Goal: Task Accomplishment & Management: Manage account settings

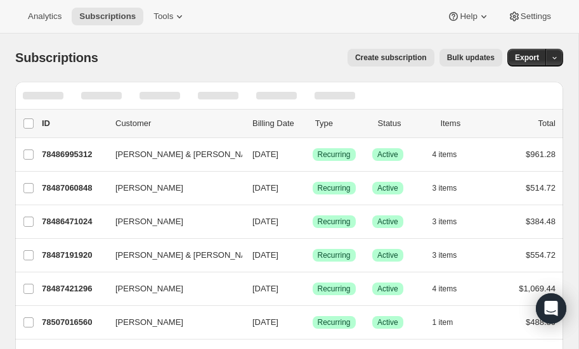
click at [426, 95] on div at bounding box center [289, 96] width 548 height 28
click at [374, 97] on div at bounding box center [289, 96] width 548 height 28
click at [325, 100] on div at bounding box center [335, 96] width 56 height 28
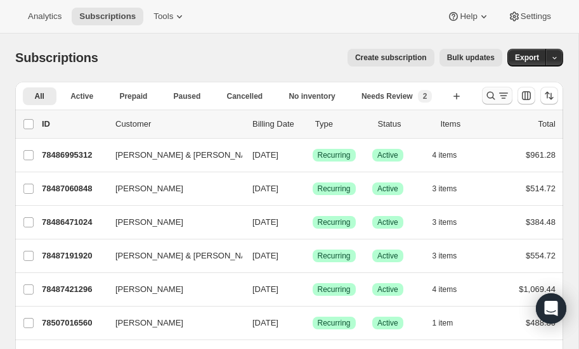
click at [489, 95] on icon "Search and filter results" at bounding box center [491, 95] width 13 height 13
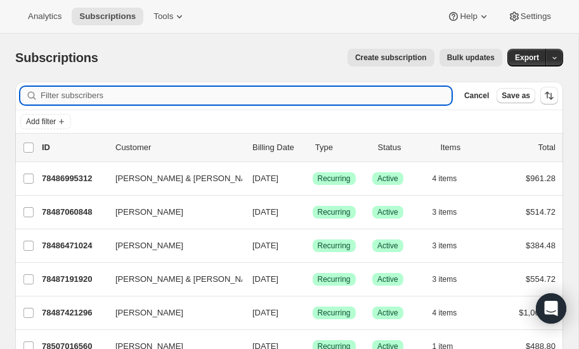
click at [95, 97] on input "Filter subscribers" at bounding box center [246, 96] width 411 height 18
type input "brice"
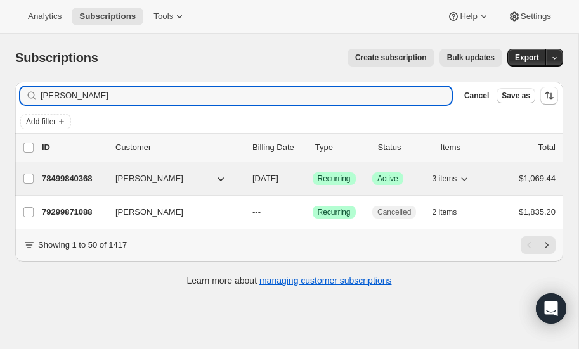
click at [56, 175] on p "78499840368" at bounding box center [73, 179] width 63 height 13
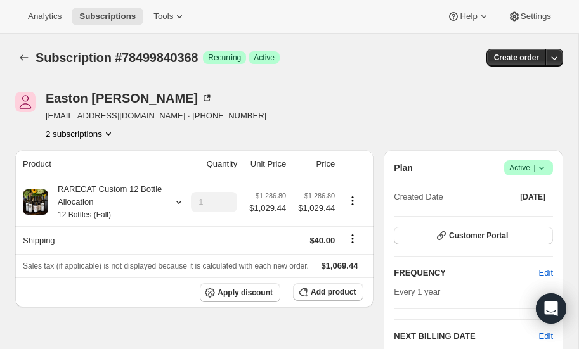
click at [544, 166] on icon at bounding box center [541, 168] width 13 height 13
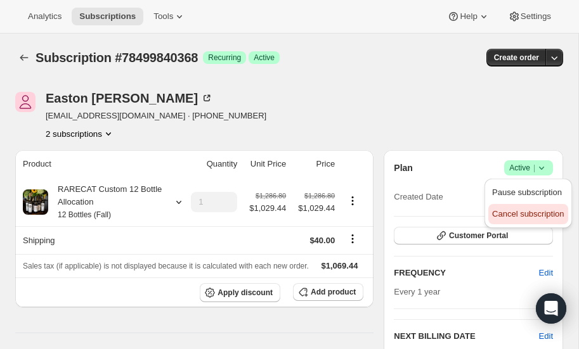
click at [500, 211] on span "Cancel subscription" at bounding box center [528, 214] width 72 height 10
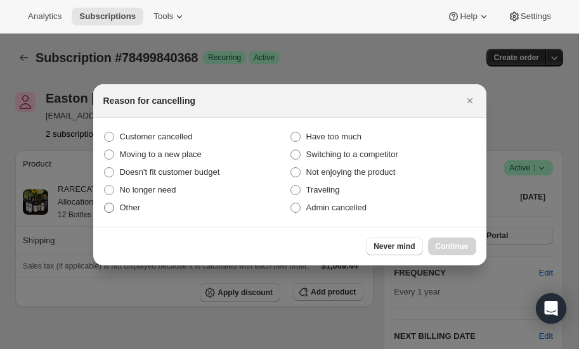
click at [109, 208] on span ":rbs:" at bounding box center [109, 208] width 10 height 10
click at [105, 204] on input "Other" at bounding box center [104, 203] width 1 height 1
radio input "true"
click at [456, 242] on span "Continue" at bounding box center [452, 247] width 33 height 10
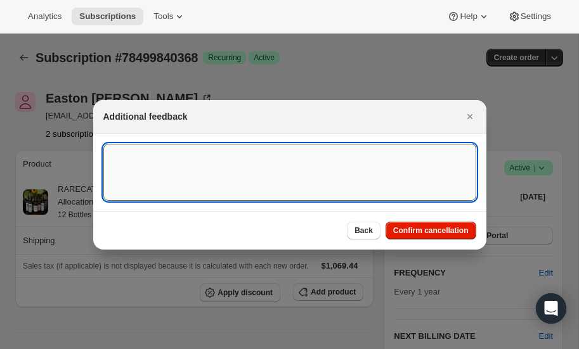
click at [194, 162] on textarea ":rbs:" at bounding box center [289, 172] width 373 height 57
paste textarea "We do not want to continue our membership at this time. Thank you, Jennifer - w…"
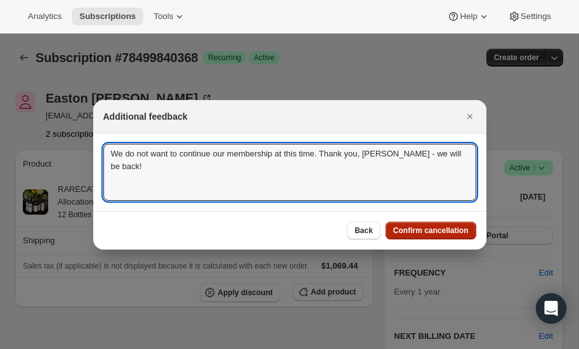
type textarea "We do not want to continue our membership at this time. Thank you, Jennifer - w…"
click at [429, 229] on span "Confirm cancellation" at bounding box center [430, 231] width 75 height 10
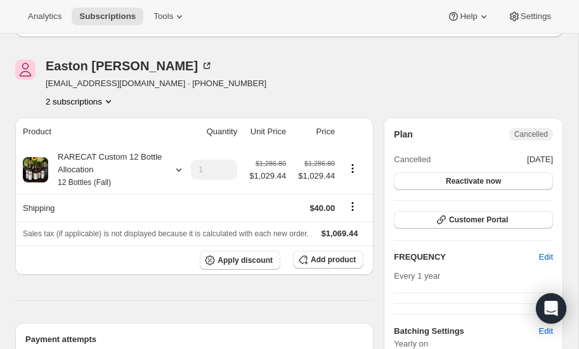
scroll to position [93, 0]
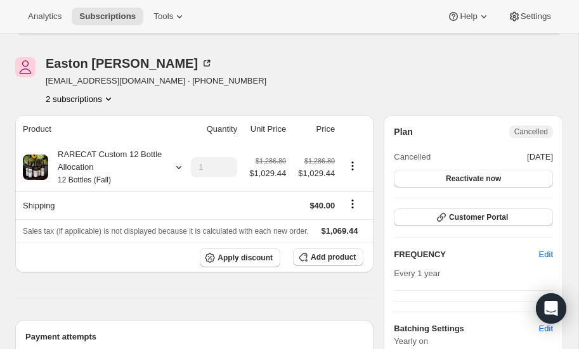
click at [107, 98] on icon "Product actions" at bounding box center [108, 99] width 13 height 13
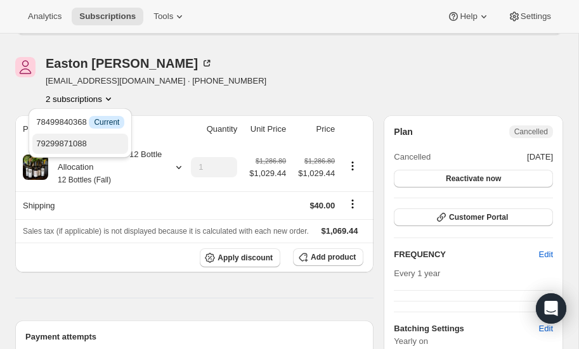
click at [84, 140] on span "79299871088" at bounding box center [61, 144] width 51 height 10
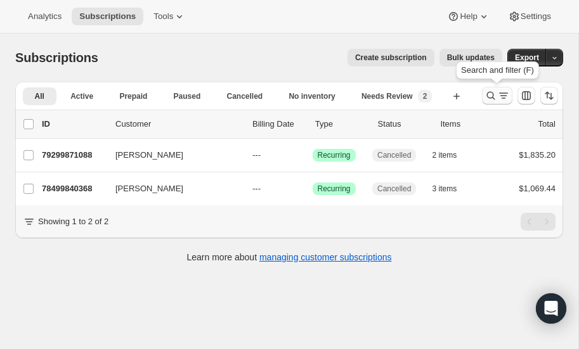
click at [490, 92] on icon "Search and filter results" at bounding box center [491, 95] width 13 height 13
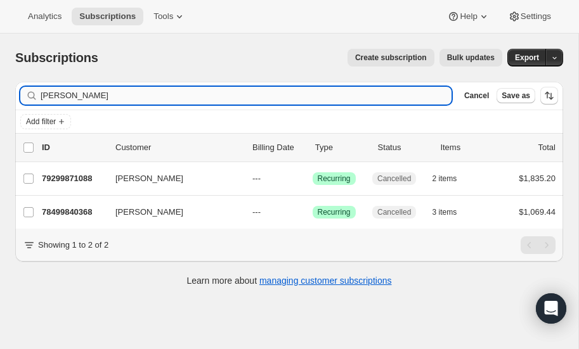
click at [148, 101] on input "brice" at bounding box center [246, 96] width 411 height 18
type input "b"
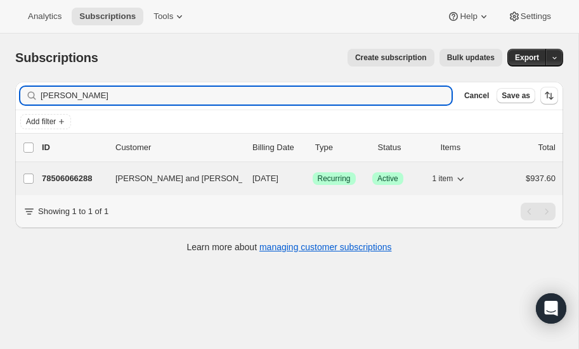
type input "hunzeker"
click at [72, 175] on p "78506066288" at bounding box center [73, 179] width 63 height 13
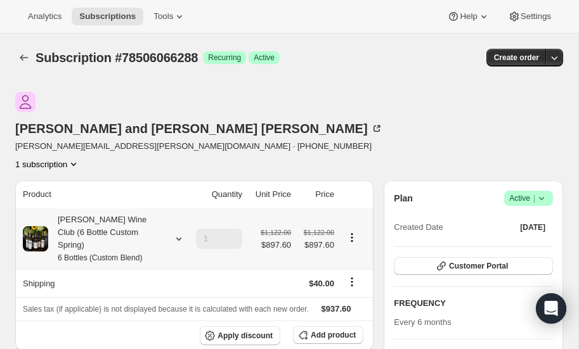
click at [178, 233] on icon at bounding box center [179, 239] width 13 height 13
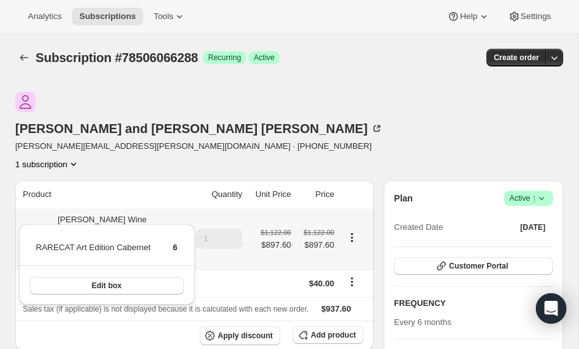
click at [178, 233] on icon at bounding box center [179, 239] width 13 height 13
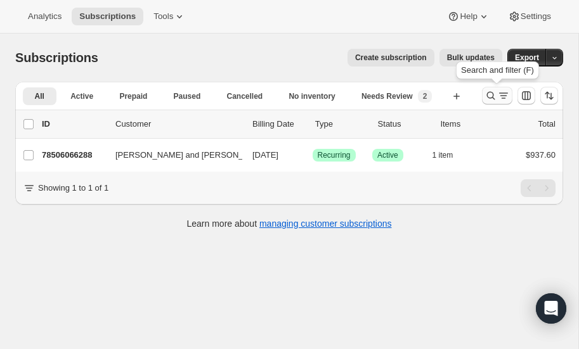
click at [490, 97] on icon "Search and filter results" at bounding box center [491, 95] width 13 height 13
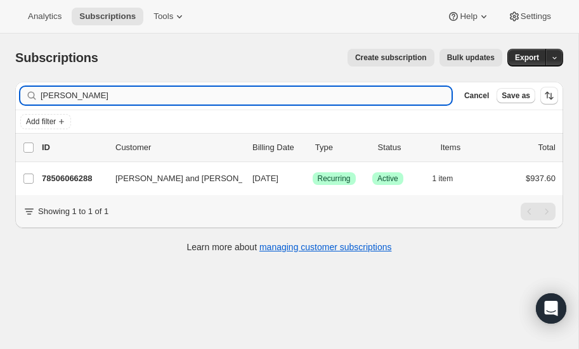
click at [138, 93] on input "hunzeker" at bounding box center [246, 96] width 411 height 18
type input "h"
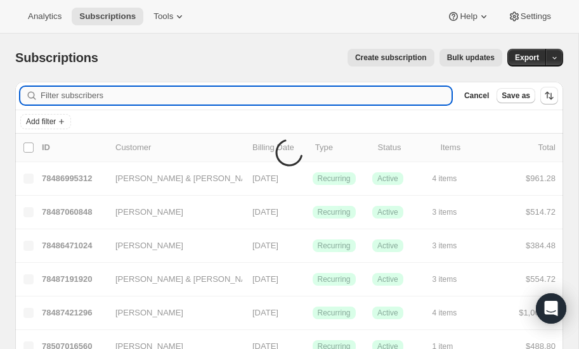
click at [114, 94] on input "Filter subscribers" at bounding box center [246, 96] width 411 height 18
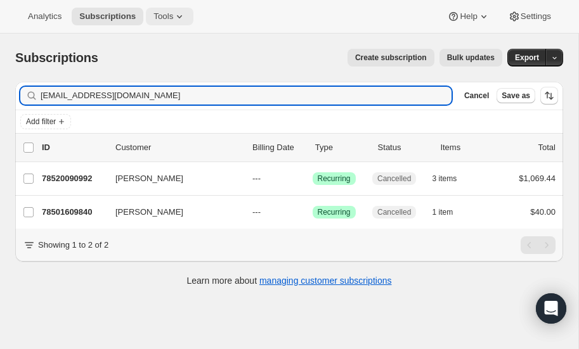
type input "jaymesderm@gmail.com"
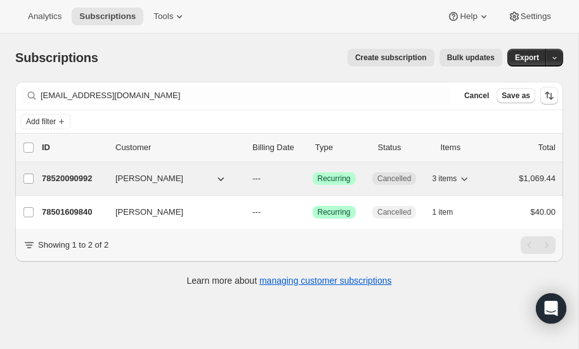
click at [83, 175] on p "78520090992" at bounding box center [73, 179] width 63 height 13
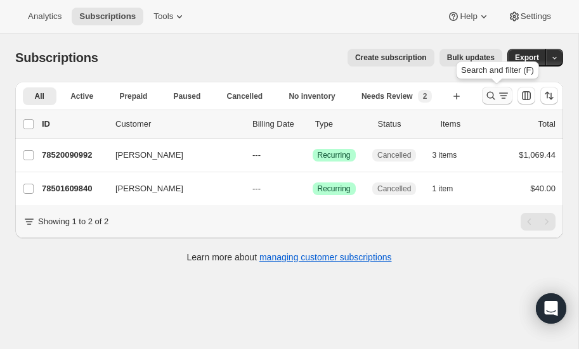
click at [490, 93] on icon "Search and filter results" at bounding box center [491, 95] width 13 height 13
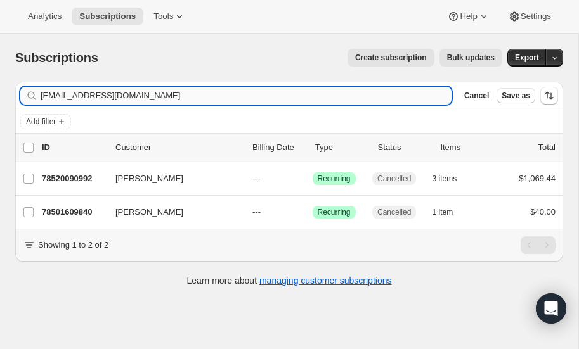
click at [158, 95] on input "jaymesderm@gmail.com" at bounding box center [246, 96] width 411 height 18
type input "j"
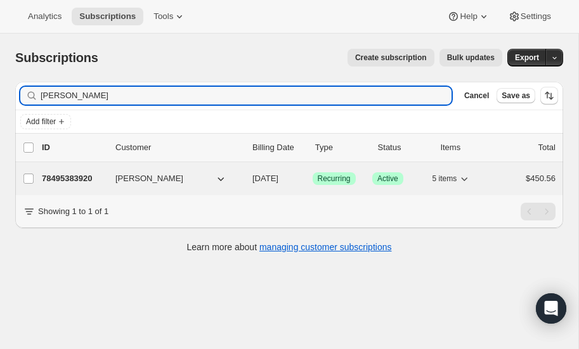
type input "walkup"
click at [75, 176] on p "78495383920" at bounding box center [73, 179] width 63 height 13
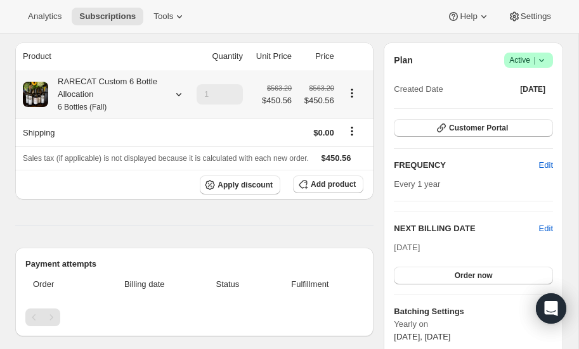
scroll to position [107, 0]
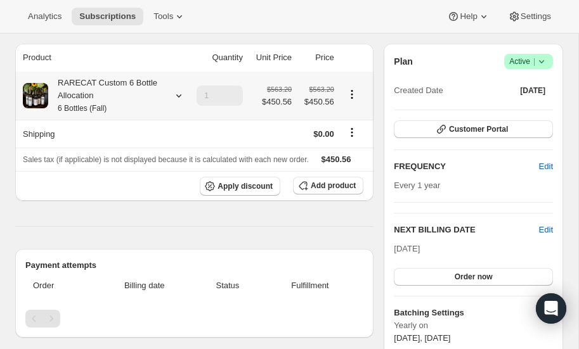
click at [180, 96] on icon at bounding box center [179, 95] width 13 height 13
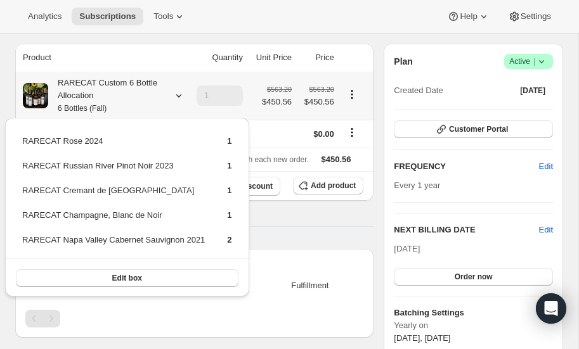
click at [180, 96] on icon at bounding box center [179, 95] width 13 height 13
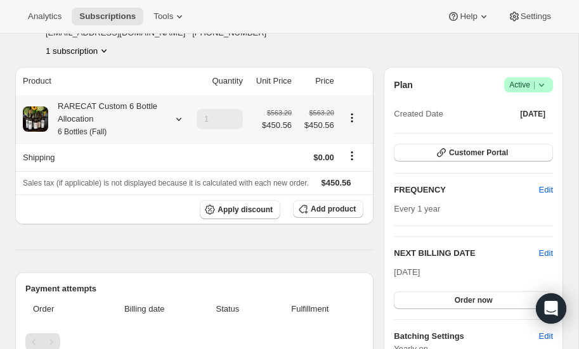
scroll to position [82, 0]
click at [179, 119] on icon at bounding box center [178, 120] width 5 height 3
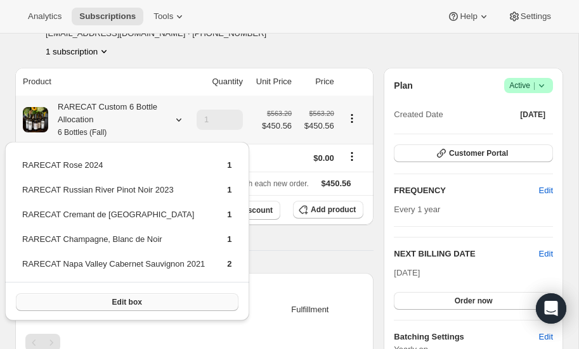
click at [121, 303] on span "Edit box" at bounding box center [127, 302] width 30 height 10
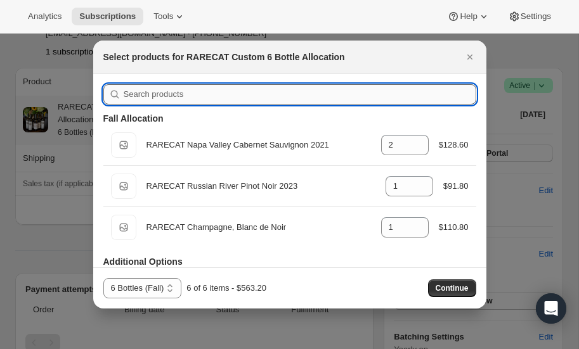
click at [198, 92] on input ":rf2:" at bounding box center [300, 94] width 353 height 20
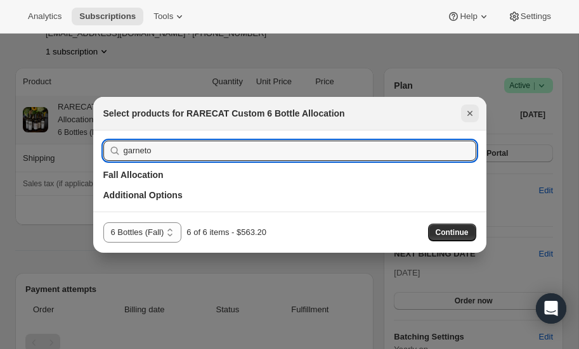
type input "garneto"
click at [473, 110] on icon "Close" at bounding box center [470, 113] width 13 height 13
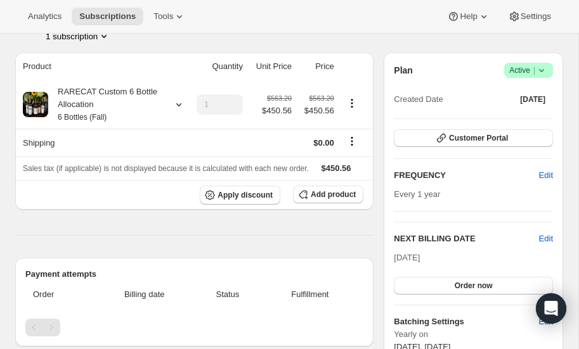
scroll to position [97, 0]
click at [545, 173] on span "Edit" at bounding box center [546, 176] width 14 height 13
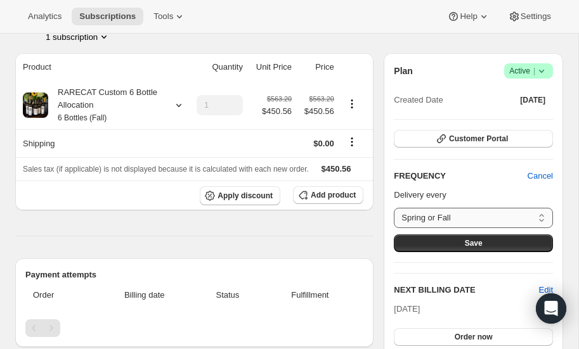
click at [505, 216] on select "Spring or Fall Custom..." at bounding box center [473, 218] width 159 height 20
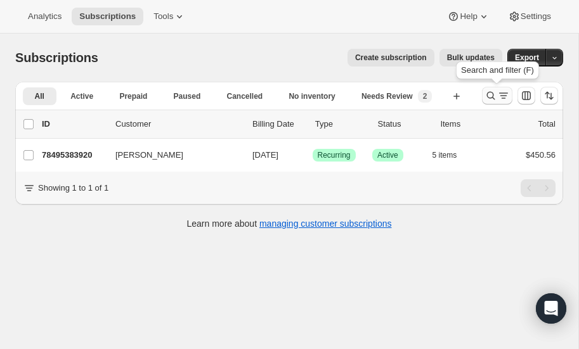
click at [492, 92] on icon "Search and filter results" at bounding box center [491, 96] width 8 height 8
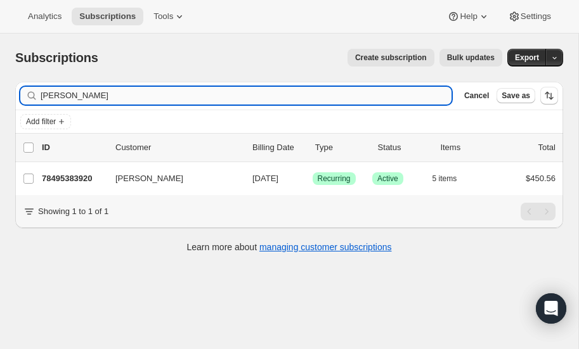
click at [150, 93] on input "walkup" at bounding box center [246, 96] width 411 height 18
click at [369, 59] on span "Create subscription" at bounding box center [391, 58] width 72 height 10
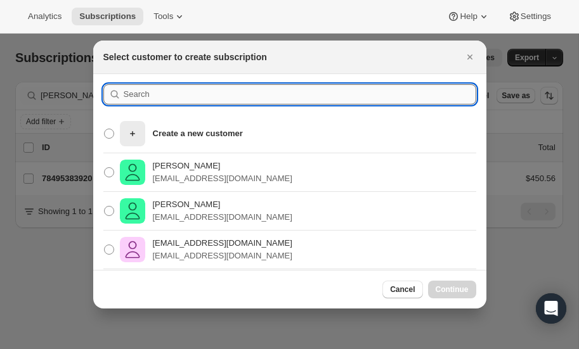
click at [152, 93] on input ":rfu:" at bounding box center [300, 94] width 353 height 20
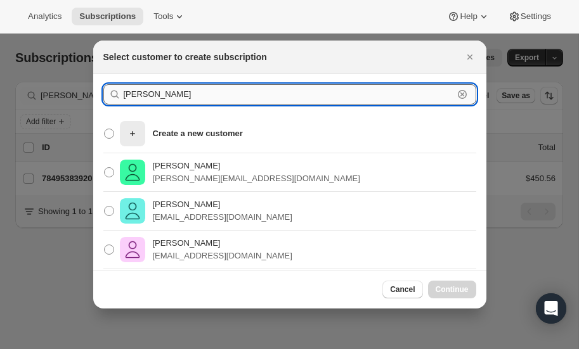
click at [167, 101] on input "garn" at bounding box center [289, 94] width 330 height 20
type input "g"
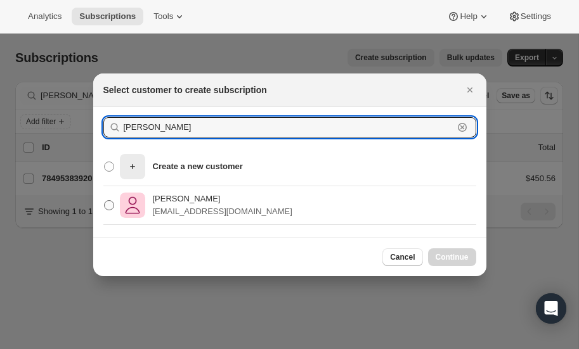
type input "walkup"
click at [106, 205] on span ":rfu:" at bounding box center [109, 205] width 10 height 10
click at [105, 201] on input "Jessica Walkup fuegochild@gmail.com" at bounding box center [104, 200] width 1 height 1
radio input "true"
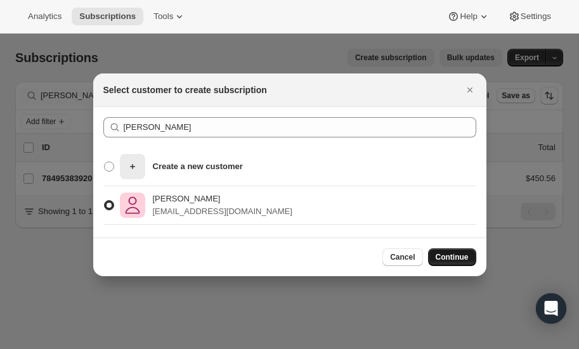
click at [450, 257] on span "Continue" at bounding box center [452, 257] width 33 height 10
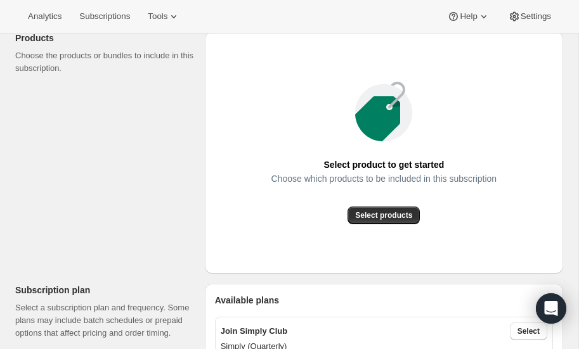
scroll to position [175, 0]
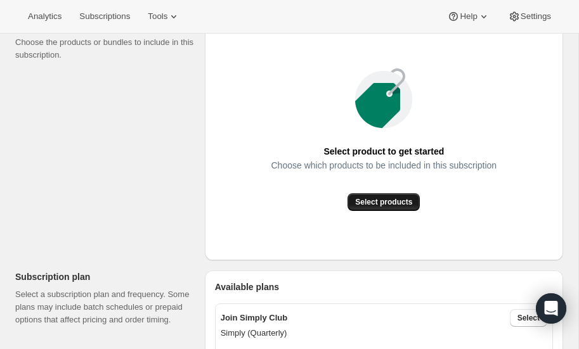
click at [374, 204] on span "Select products" at bounding box center [383, 202] width 57 height 10
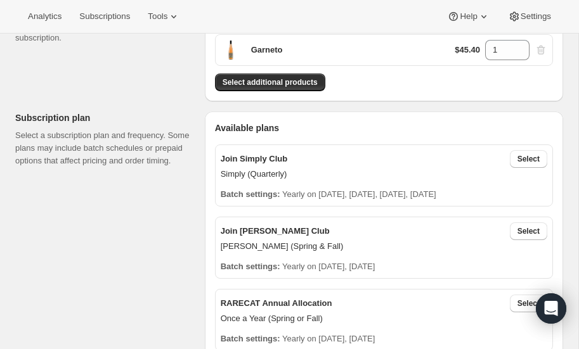
scroll to position [162, 0]
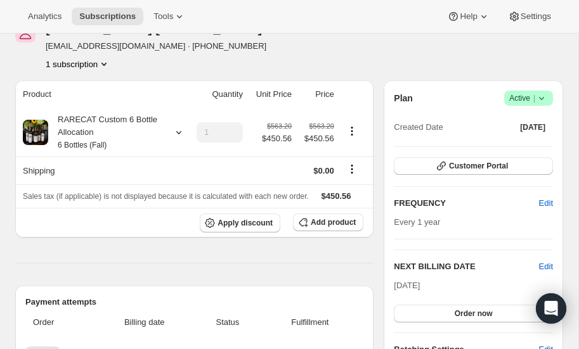
scroll to position [70, 0]
click at [545, 202] on span "Edit" at bounding box center [546, 203] width 14 height 13
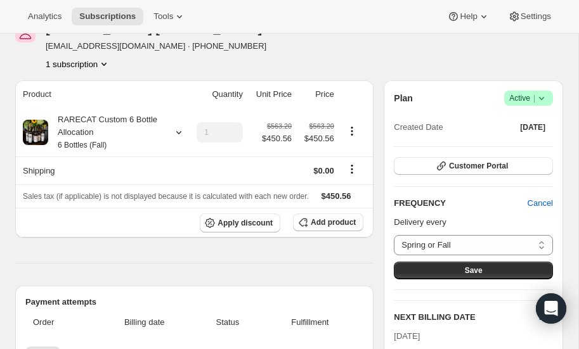
click at [334, 43] on div "Jessica Walkup fuegochild@gmail.com · +18433232324 1 subscription" at bounding box center [207, 46] width 384 height 48
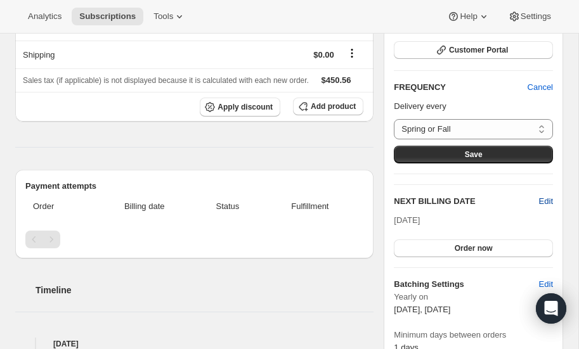
scroll to position [186, 0]
click at [545, 201] on span "Edit" at bounding box center [546, 201] width 14 height 13
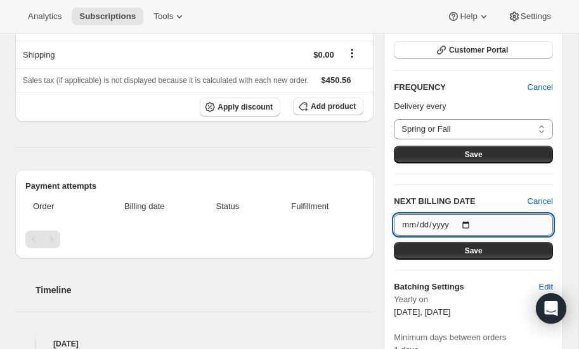
click at [468, 223] on input "2025-10-15" at bounding box center [473, 225] width 159 height 22
type input "2026-03-20"
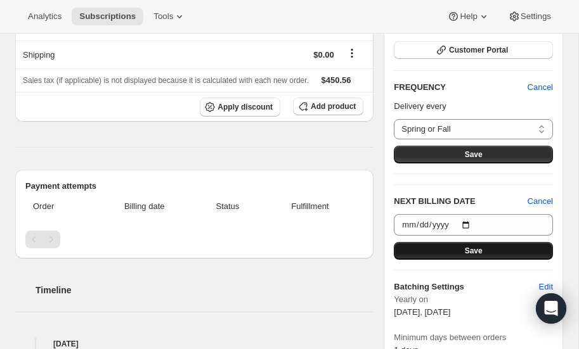
click at [482, 247] on button "Save" at bounding box center [473, 251] width 159 height 18
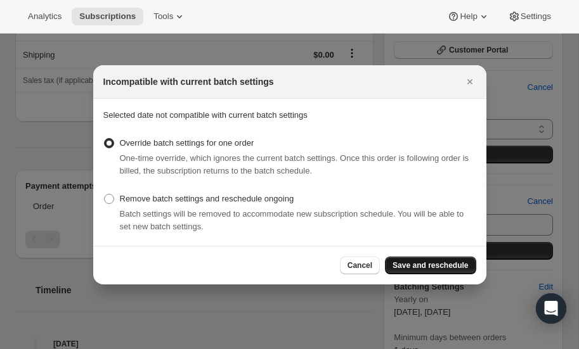
click at [436, 266] on span "Save and reschedule" at bounding box center [430, 266] width 75 height 10
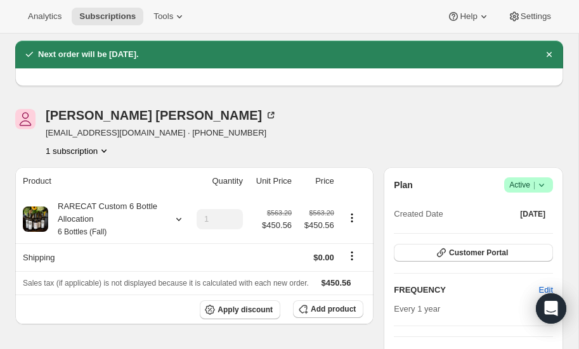
scroll to position [0, 0]
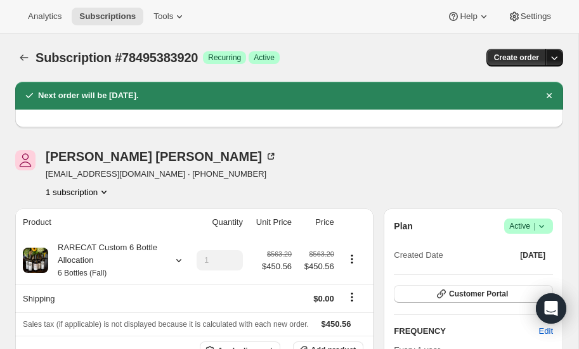
click at [556, 53] on icon "button" at bounding box center [554, 57] width 13 height 13
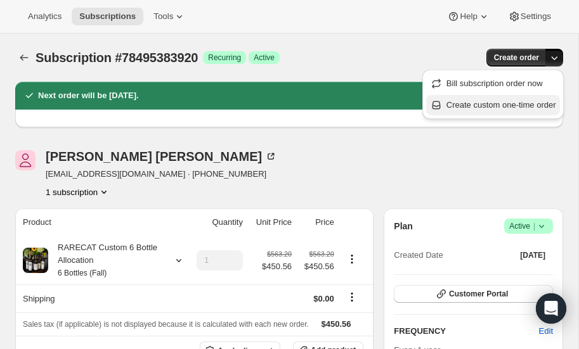
click at [493, 103] on span "Create custom one-time order" at bounding box center [502, 105] width 110 height 10
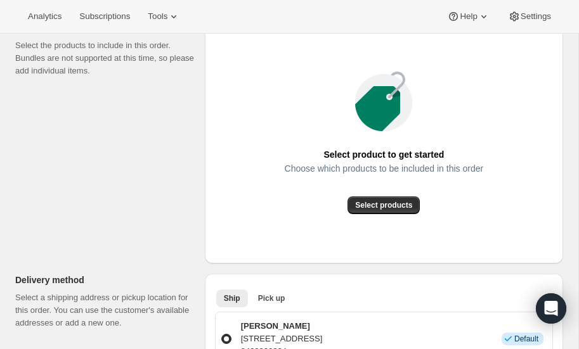
scroll to position [178, 0]
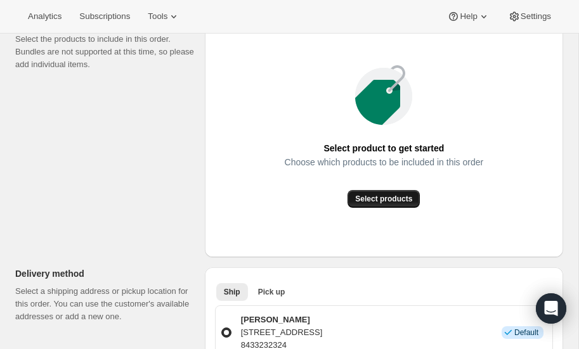
click at [374, 196] on span "Select products" at bounding box center [383, 199] width 57 height 10
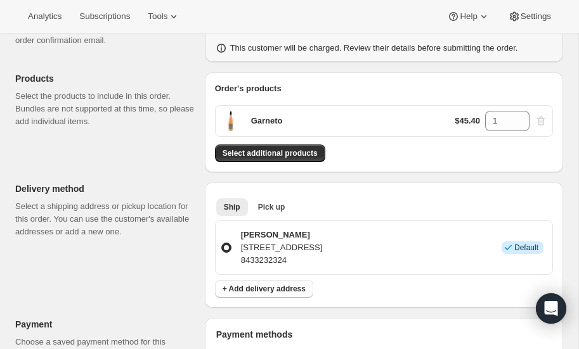
scroll to position [122, 0]
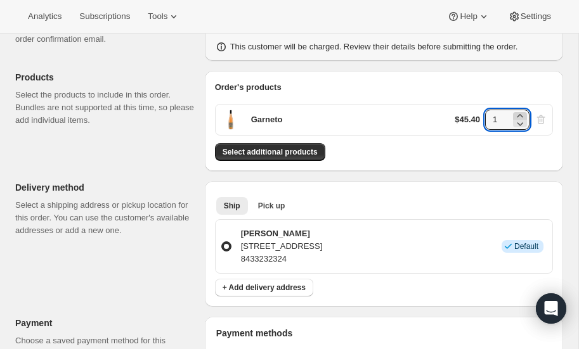
click at [523, 113] on icon at bounding box center [520, 116] width 13 height 13
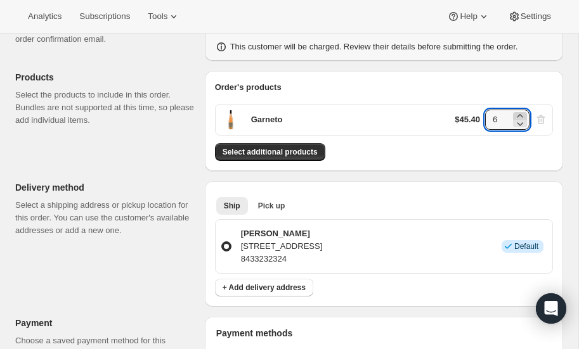
click at [523, 114] on icon at bounding box center [520, 116] width 13 height 13
click at [522, 122] on icon at bounding box center [521, 124] width 6 height 4
type input "6"
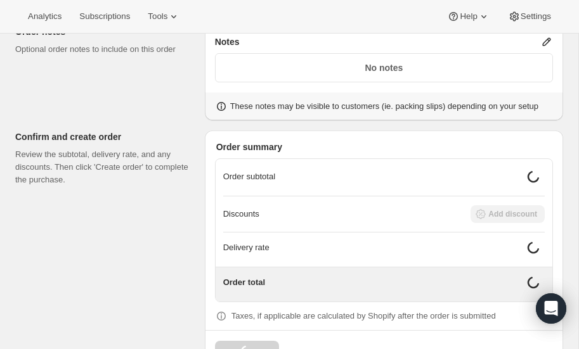
scroll to position [544, 0]
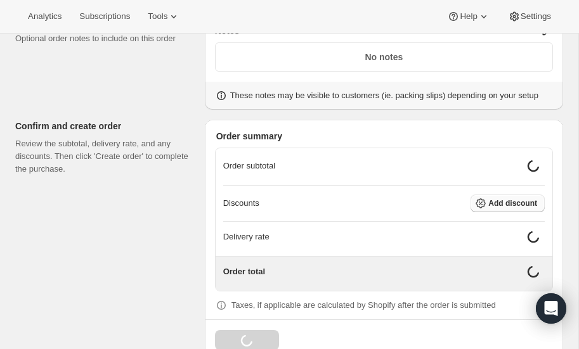
click at [514, 200] on span "Add discount" at bounding box center [512, 204] width 49 height 10
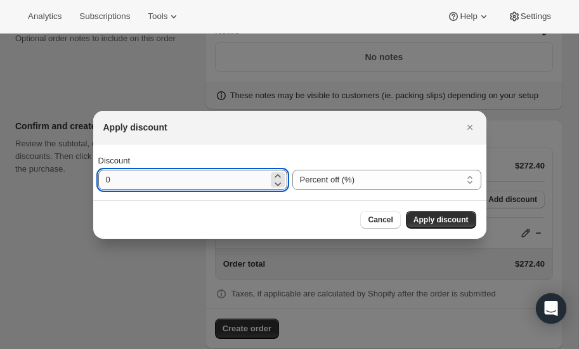
click at [169, 179] on input "0" at bounding box center [183, 180] width 170 height 20
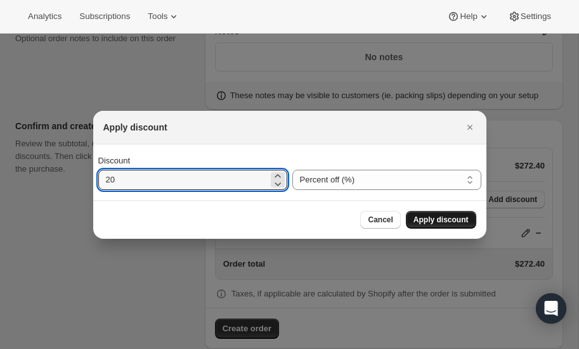
type input "20"
click at [440, 218] on span "Apply discount" at bounding box center [441, 220] width 55 height 10
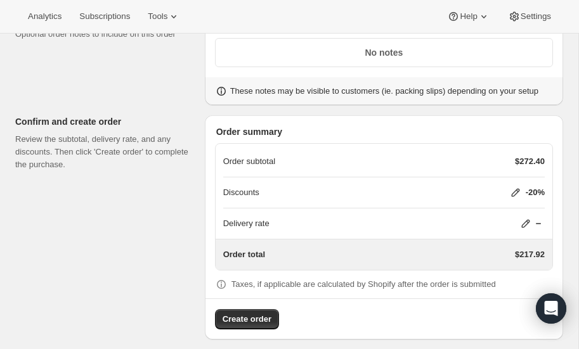
scroll to position [555, 0]
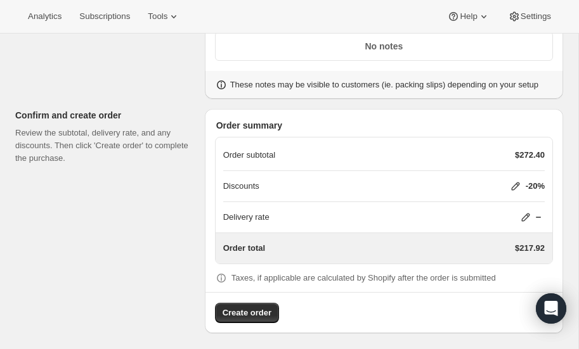
click at [527, 211] on icon at bounding box center [525, 217] width 13 height 13
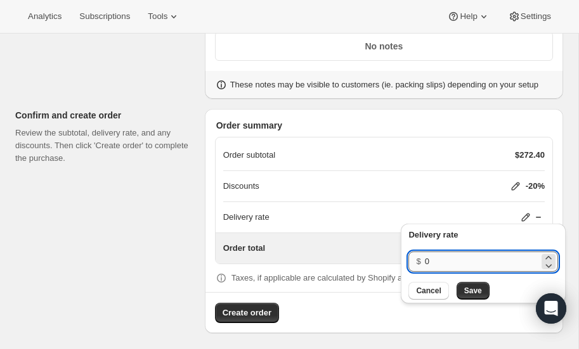
click at [443, 261] on input "0" at bounding box center [482, 262] width 114 height 20
type input "40"
click at [468, 293] on span "Save" at bounding box center [473, 291] width 18 height 10
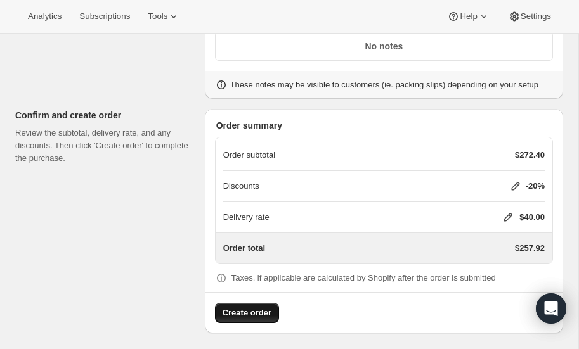
click at [249, 310] on span "Create order" at bounding box center [247, 313] width 49 height 13
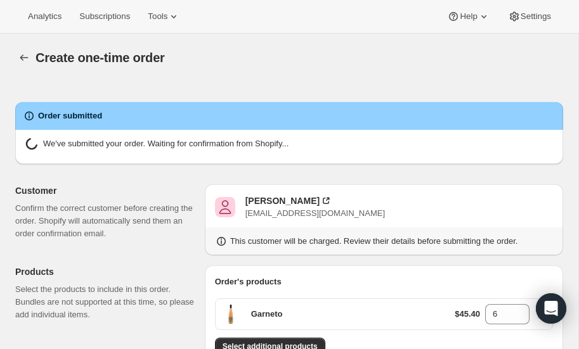
radio input "true"
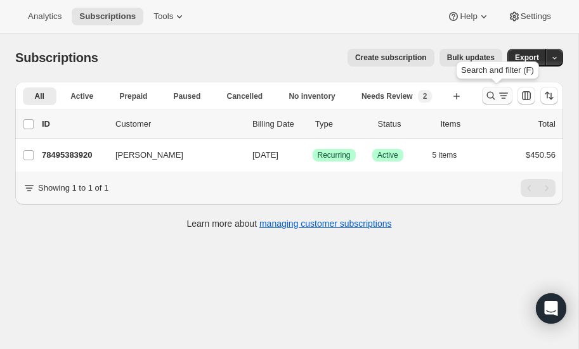
click at [493, 93] on icon "Search and filter results" at bounding box center [491, 96] width 8 height 8
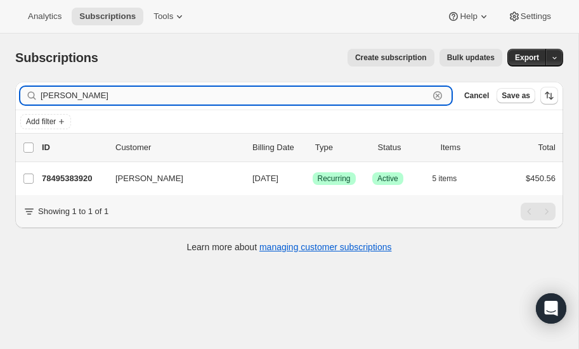
click at [140, 96] on input "walkup" at bounding box center [235, 96] width 388 height 18
type input "w"
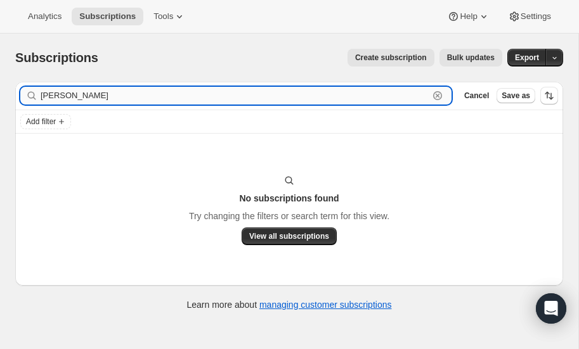
click at [100, 95] on input "cumings" at bounding box center [235, 96] width 388 height 18
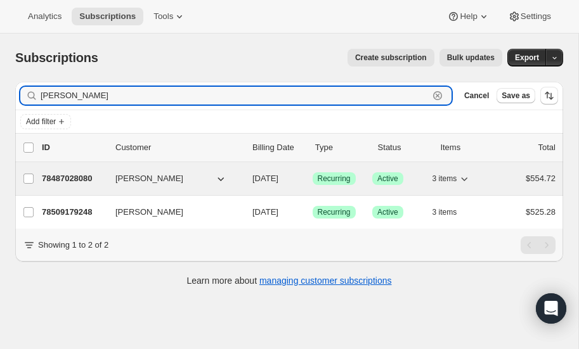
type input "cummings"
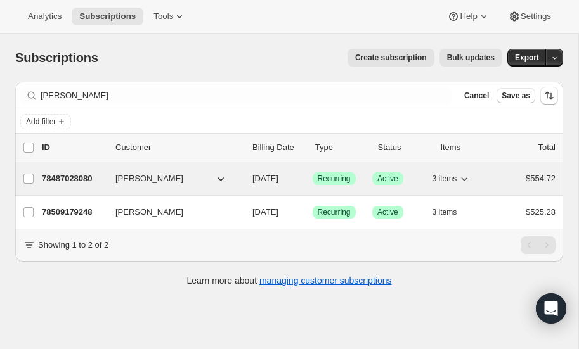
click at [62, 173] on p "78487028080" at bounding box center [73, 179] width 63 height 13
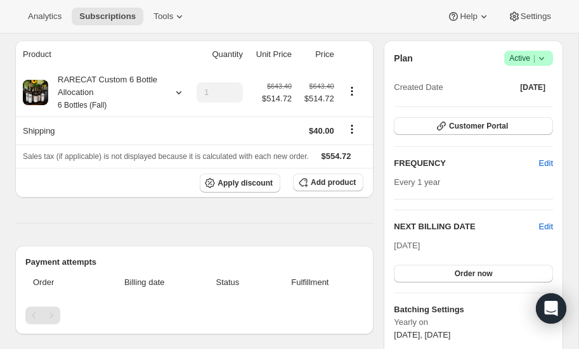
scroll to position [111, 0]
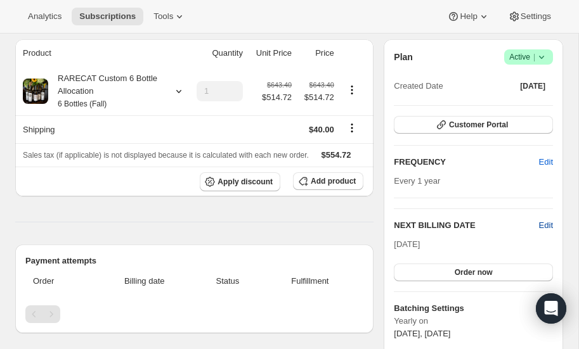
click at [547, 221] on span "Edit" at bounding box center [546, 225] width 14 height 13
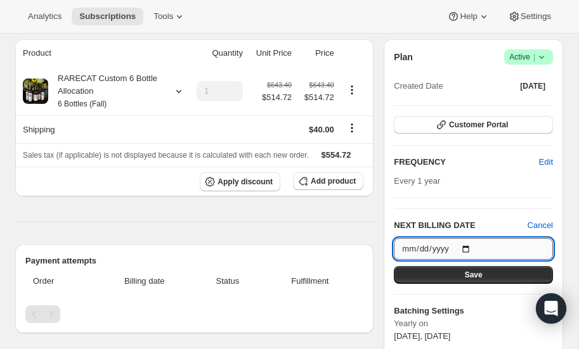
click at [469, 247] on input "[DATE]" at bounding box center [473, 249] width 159 height 22
type input "2026-10-15"
click at [465, 273] on button "Save" at bounding box center [473, 275] width 159 height 18
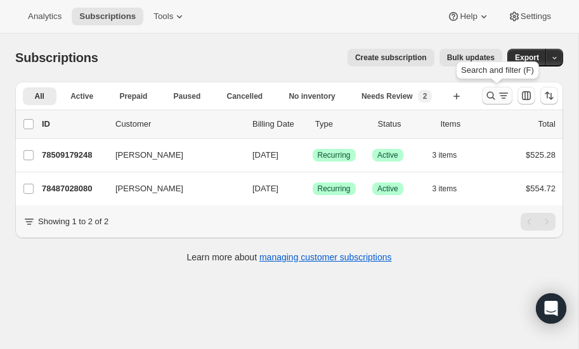
click at [487, 91] on icon "Search and filter results" at bounding box center [491, 95] width 13 height 13
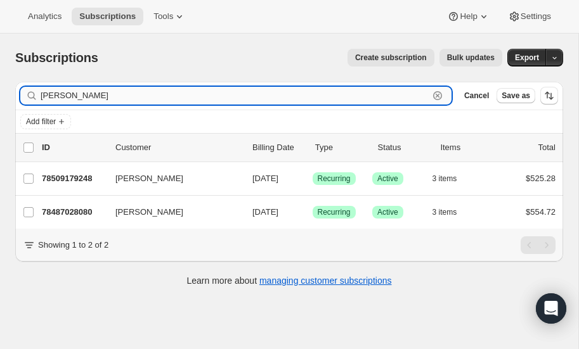
click at [139, 100] on input "cummings" at bounding box center [235, 96] width 388 height 18
type input "c"
click at [83, 94] on input "corbin" at bounding box center [235, 96] width 388 height 18
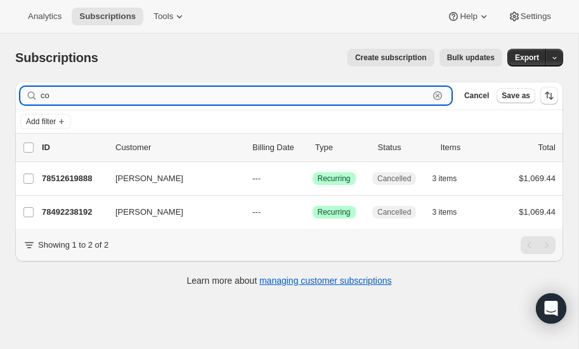
type input "c"
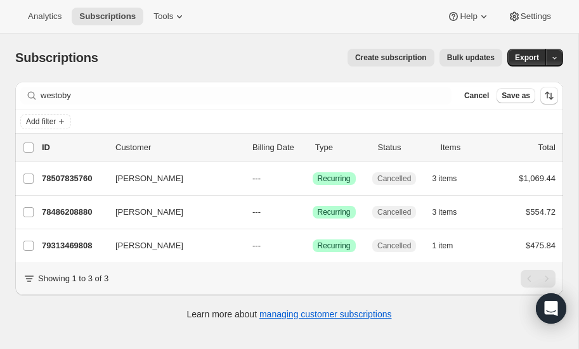
click at [119, 84] on div "Filter subscribers westoby Clear Cancel Save as" at bounding box center [289, 96] width 548 height 28
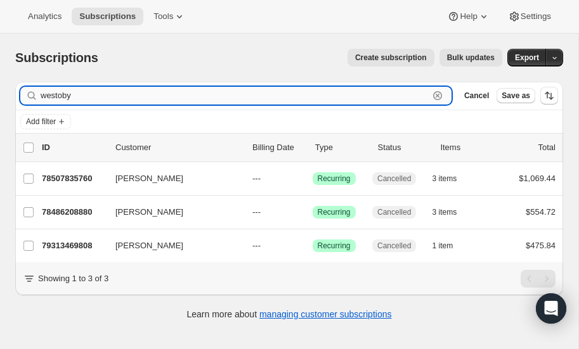
click at [112, 93] on input "westoby" at bounding box center [235, 96] width 388 height 18
type input "w"
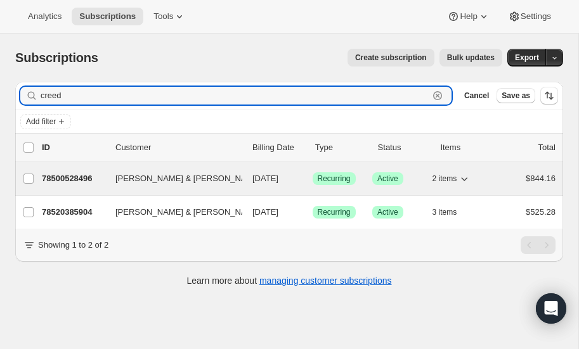
type input "creed"
click at [81, 174] on p "78500528496" at bounding box center [73, 179] width 63 height 13
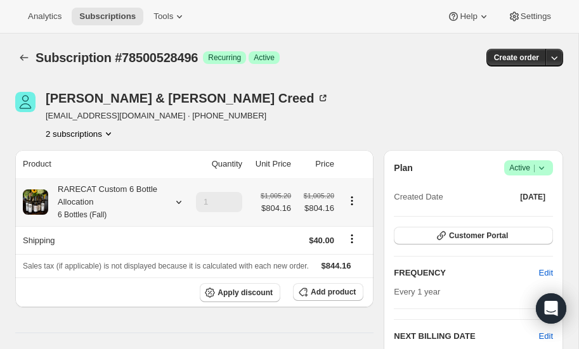
click at [178, 200] on icon at bounding box center [179, 202] width 13 height 13
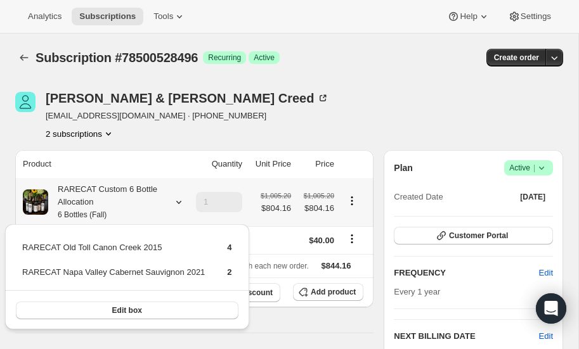
click at [180, 201] on icon at bounding box center [178, 202] width 5 height 3
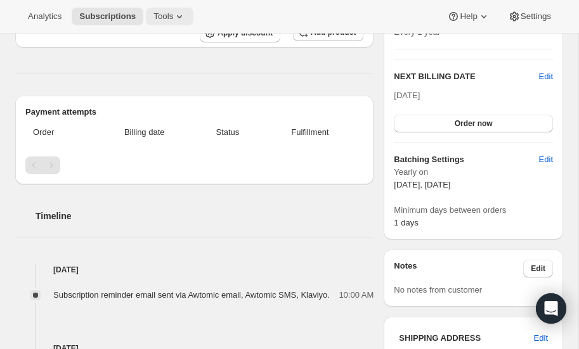
scroll to position [70, 0]
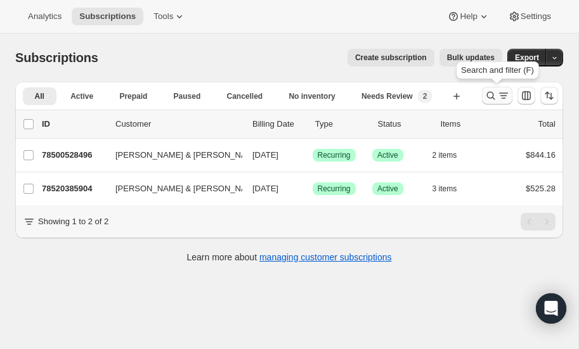
click at [491, 95] on icon "Search and filter results" at bounding box center [491, 95] width 13 height 13
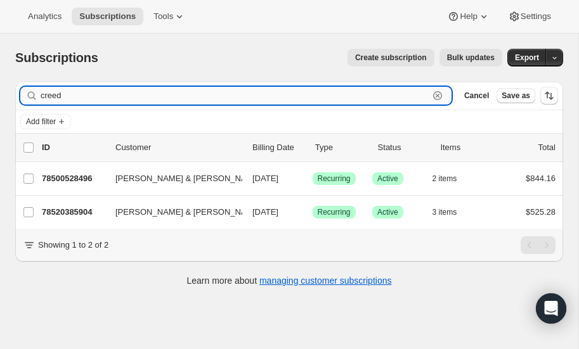
click at [148, 95] on input "creed" at bounding box center [235, 96] width 388 height 18
type input "c"
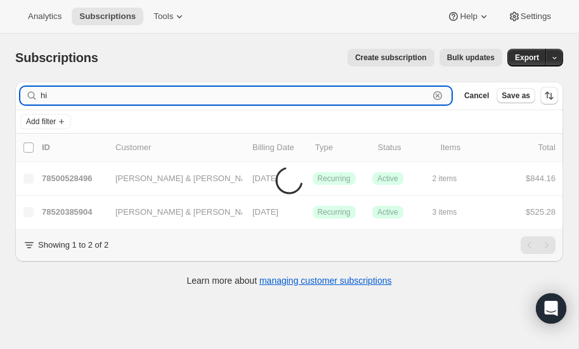
type input "hir"
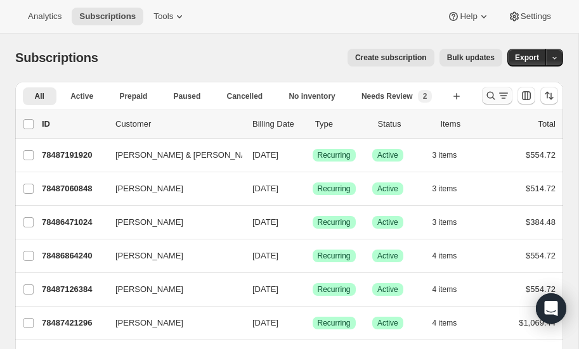
click at [492, 95] on icon "Search and filter results" at bounding box center [491, 95] width 13 height 13
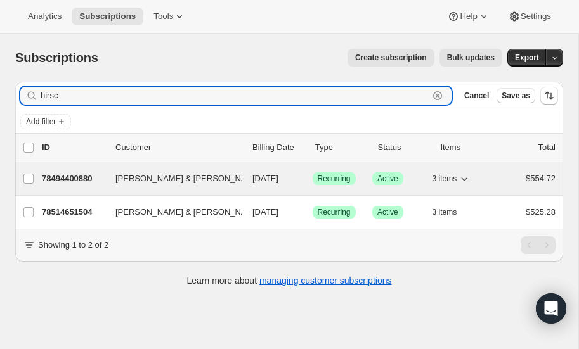
type input "hirsc"
click at [70, 176] on p "78494400880" at bounding box center [73, 179] width 63 height 13
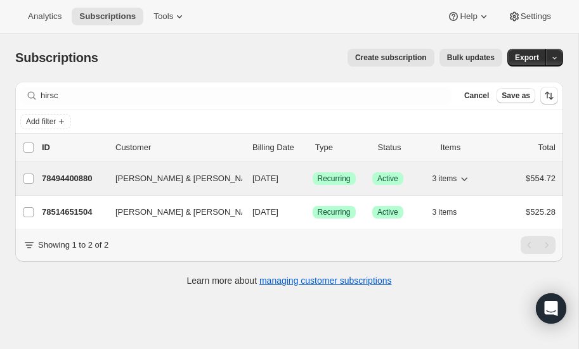
click at [75, 176] on p "78494400880" at bounding box center [73, 179] width 63 height 13
click at [78, 174] on p "78494400880" at bounding box center [73, 179] width 63 height 13
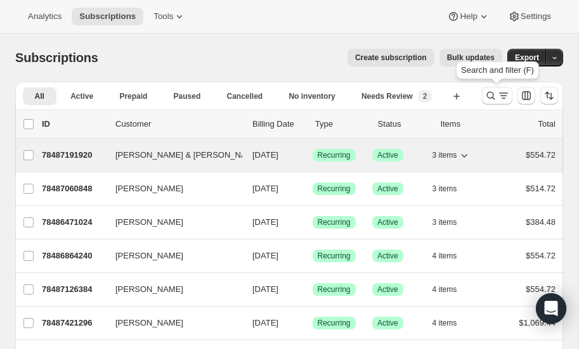
click at [490, 96] on icon "Search and filter results" at bounding box center [491, 95] width 13 height 13
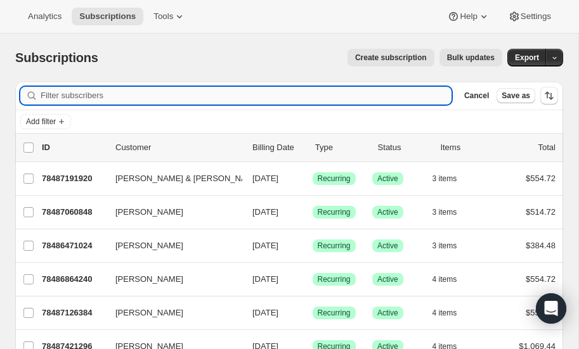
click at [76, 95] on input "Filter subscribers" at bounding box center [246, 96] width 411 height 18
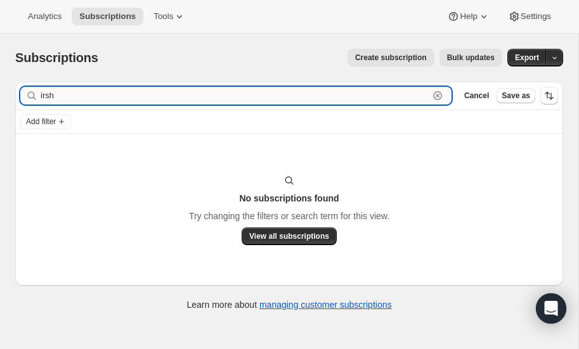
click at [82, 97] on input "irsh" at bounding box center [235, 96] width 388 height 18
type input "i"
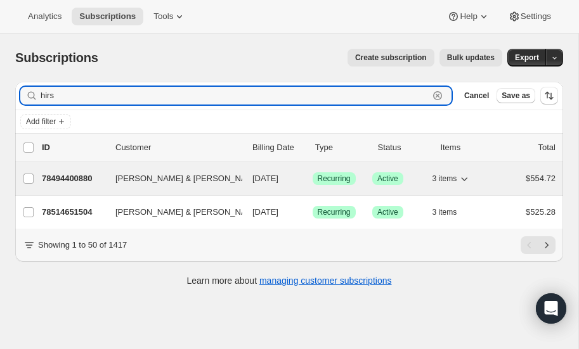
type input "hirs"
click at [70, 178] on p "78494400880" at bounding box center [73, 179] width 63 height 13
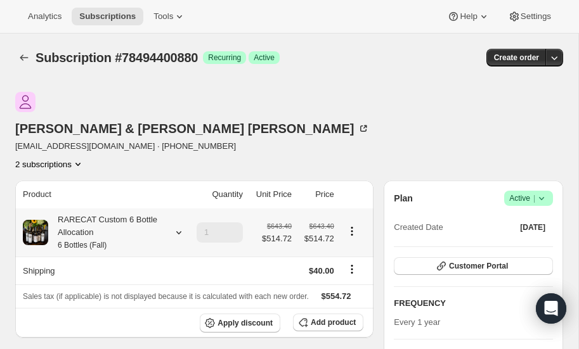
click at [177, 232] on icon at bounding box center [178, 233] width 5 height 3
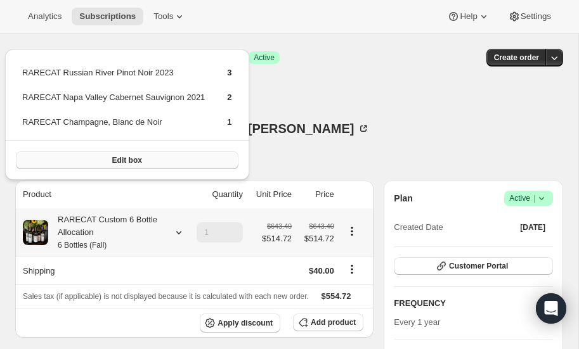
click at [148, 160] on button "Edit box" at bounding box center [127, 161] width 223 height 18
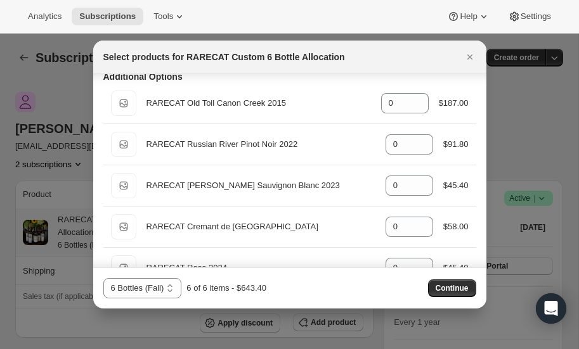
scroll to position [185, 0]
click at [87, 314] on div at bounding box center [289, 174] width 579 height 349
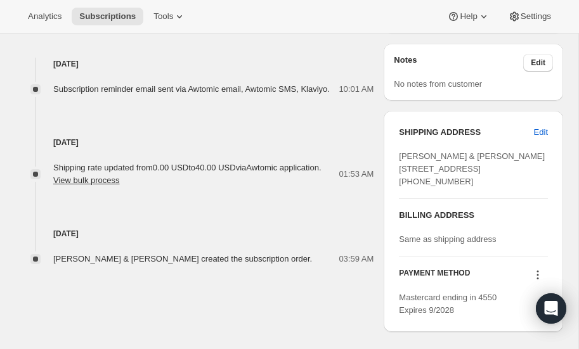
scroll to position [493, 0]
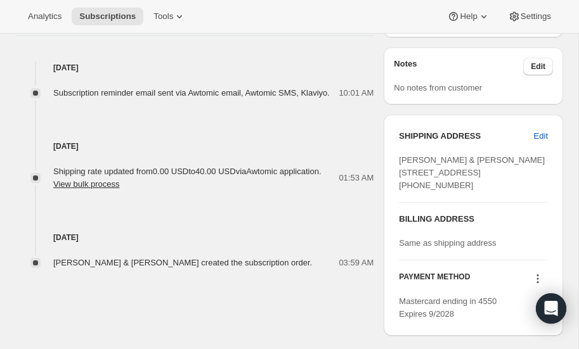
drag, startPoint x: 401, startPoint y: 129, endPoint x: 462, endPoint y: 164, distance: 70.2
click at [462, 164] on div "Alan & Julie Hirschberg 3055 Pocano Court Thousand Oaks CA, 91362 United States…" at bounding box center [473, 173] width 149 height 38
copy span "Alan & Julie Hirschberg 3055 Pocano Court Thousand Oaks CA, 91362 United States"
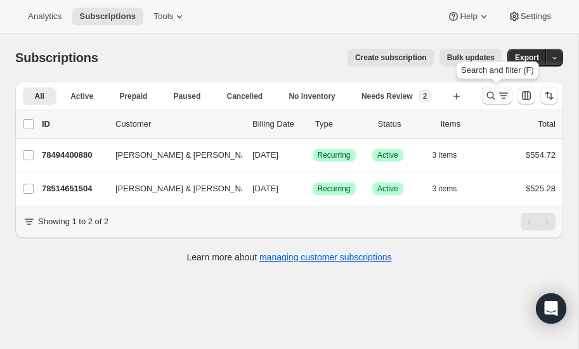
click at [491, 95] on icon "Search and filter results" at bounding box center [491, 95] width 13 height 13
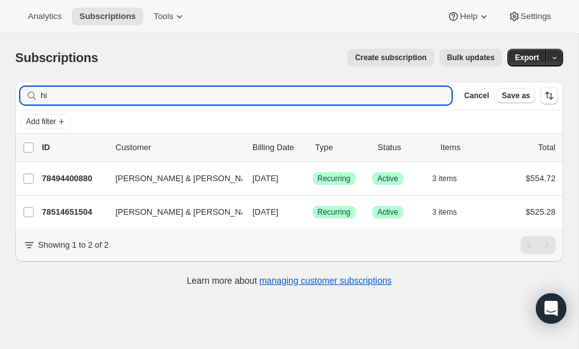
type input "h"
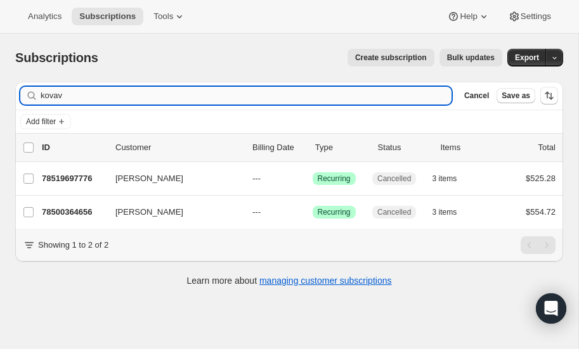
click at [83, 98] on input "kovav" at bounding box center [246, 96] width 411 height 18
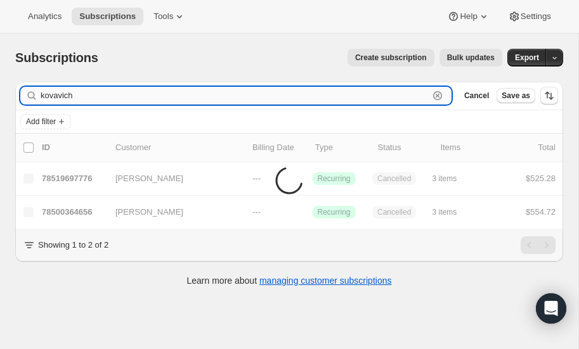
click at [93, 91] on input "kovavich" at bounding box center [235, 96] width 388 height 18
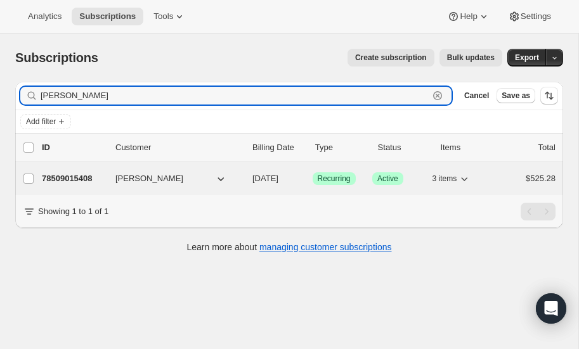
type input "kovacich"
click at [63, 174] on p "78509015408" at bounding box center [73, 179] width 63 height 13
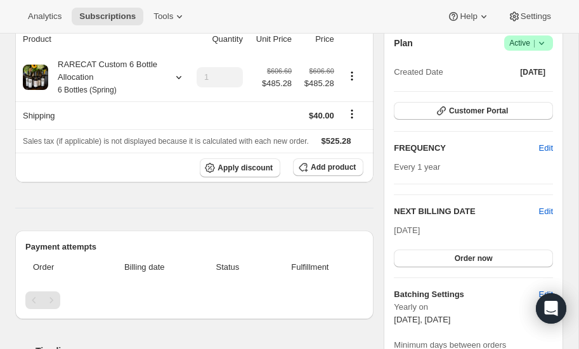
scroll to position [105, 0]
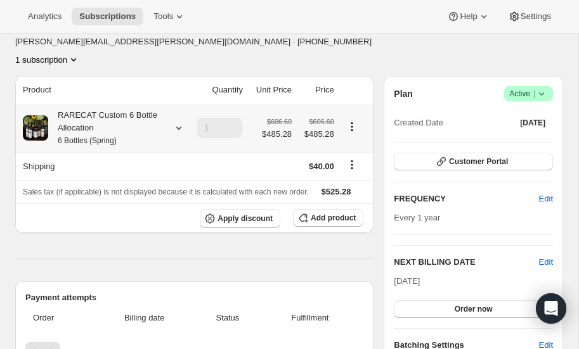
click at [179, 122] on icon at bounding box center [179, 128] width 13 height 13
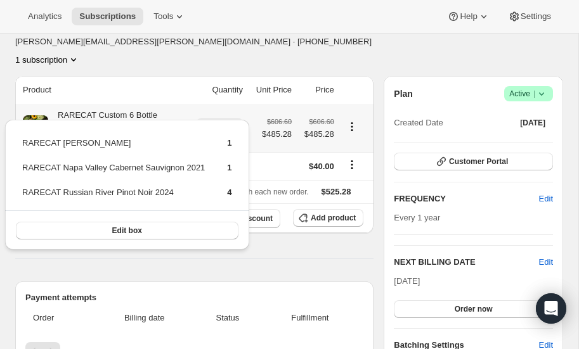
click at [179, 122] on icon at bounding box center [179, 128] width 13 height 13
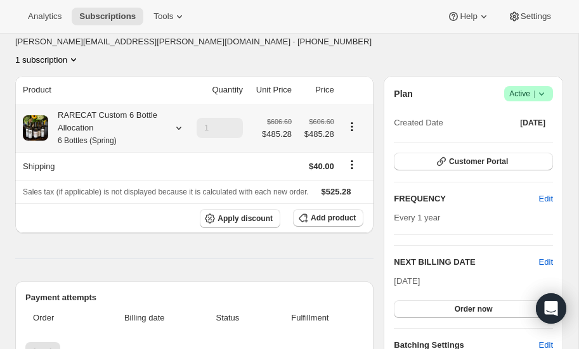
click at [178, 122] on icon at bounding box center [179, 128] width 13 height 13
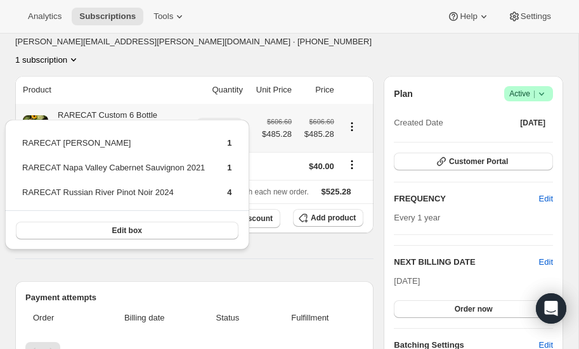
click at [178, 122] on icon at bounding box center [179, 128] width 13 height 13
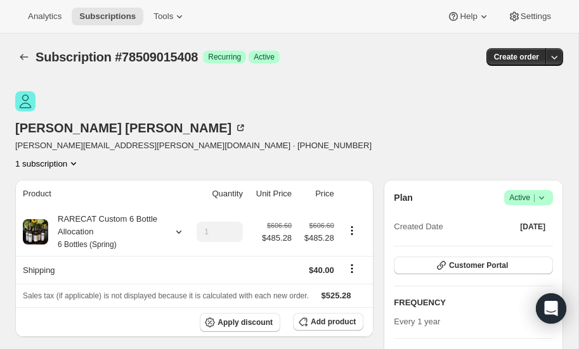
scroll to position [0, 0]
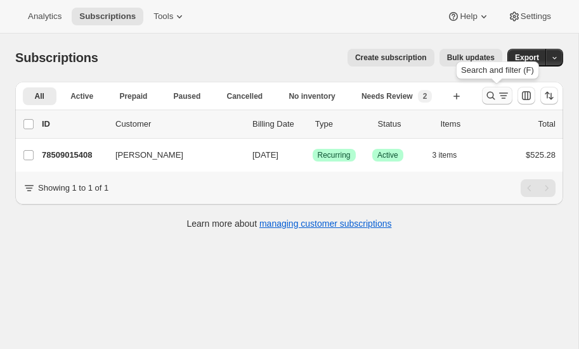
click at [493, 95] on icon "Search and filter results" at bounding box center [491, 95] width 13 height 13
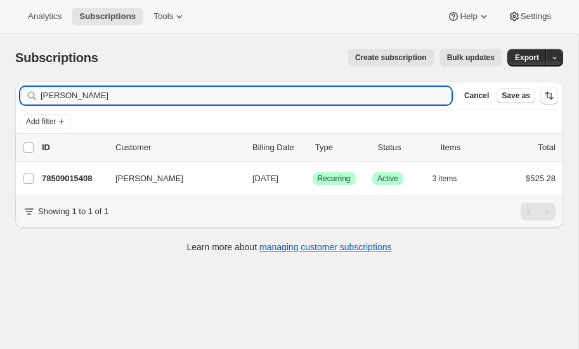
click at [101, 96] on input "[PERSON_NAME]" at bounding box center [246, 96] width 411 height 18
type input "k"
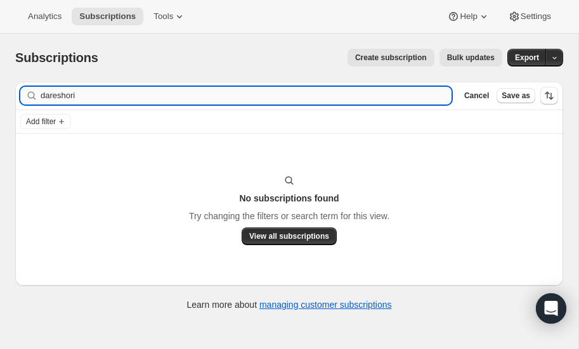
click at [92, 93] on input "dareshori" at bounding box center [246, 96] width 411 height 18
click at [83, 98] on input "dares" at bounding box center [246, 96] width 411 height 18
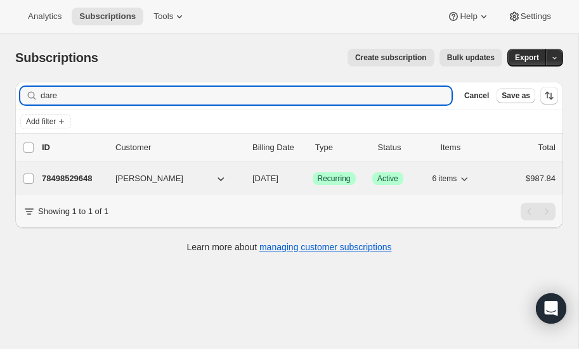
type input "dare"
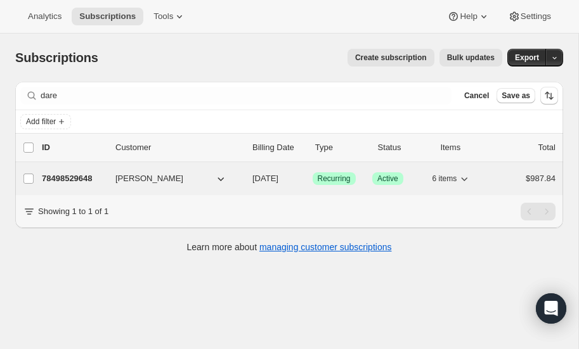
click at [65, 175] on p "78498529648" at bounding box center [73, 179] width 63 height 13
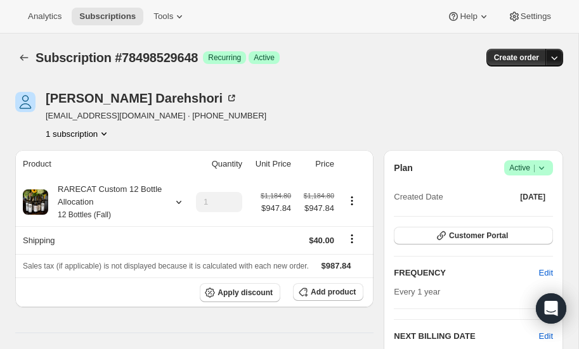
click at [554, 56] on icon "button" at bounding box center [554, 57] width 13 height 13
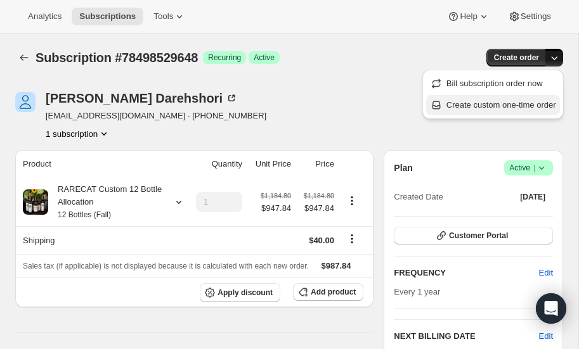
click at [496, 104] on span "Create custom one-time order" at bounding box center [502, 105] width 110 height 10
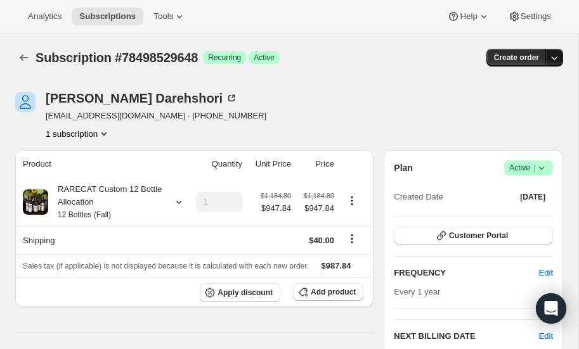
click at [552, 55] on icon "button" at bounding box center [554, 57] width 13 height 13
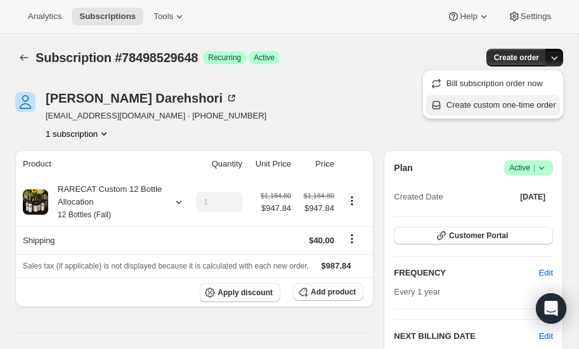
click at [507, 105] on span "Create custom one-time order" at bounding box center [502, 105] width 110 height 10
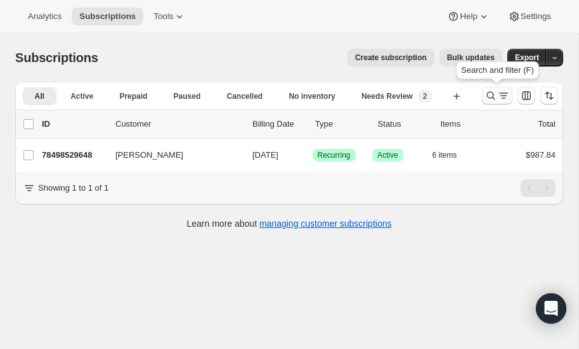
click at [490, 91] on icon "Search and filter results" at bounding box center [491, 95] width 13 height 13
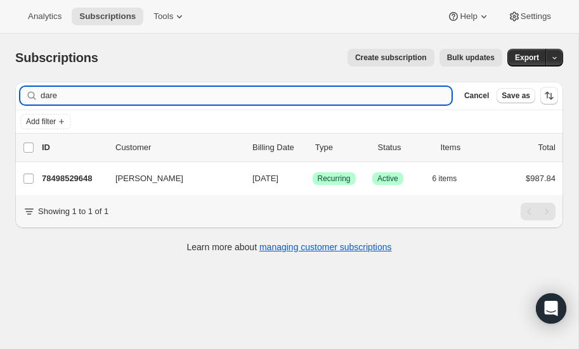
click at [100, 98] on input "dare" at bounding box center [246, 96] width 411 height 18
type input "d"
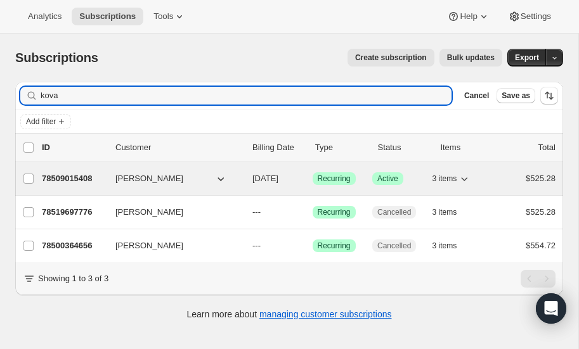
type input "kova"
click at [70, 176] on p "78509015408" at bounding box center [73, 179] width 63 height 13
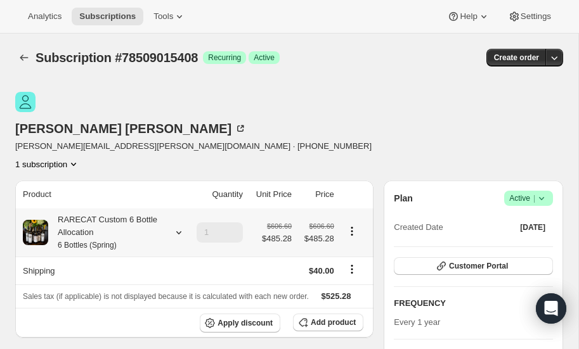
click at [178, 226] on icon at bounding box center [179, 232] width 13 height 13
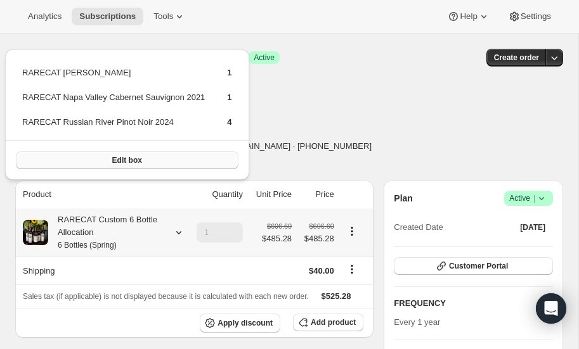
click at [148, 161] on button "Edit box" at bounding box center [127, 161] width 223 height 18
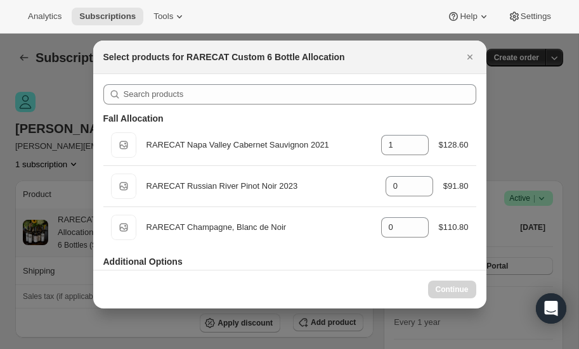
select select "gid://shopify/ProductVariant/52512797000048"
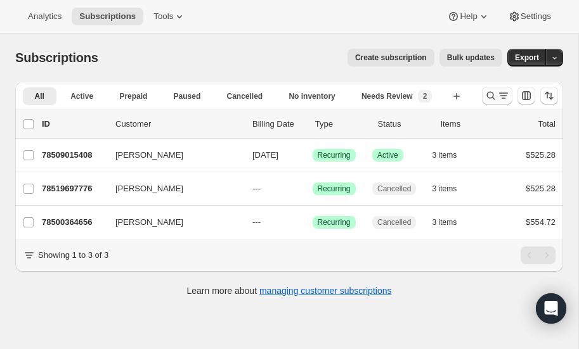
click at [490, 95] on icon "Search and filter results" at bounding box center [491, 95] width 13 height 13
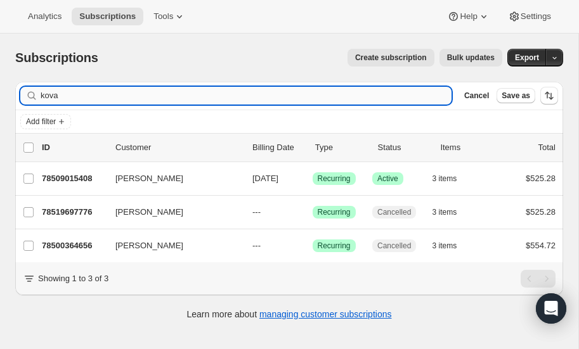
click at [141, 97] on input "kova" at bounding box center [246, 96] width 411 height 18
type input "k"
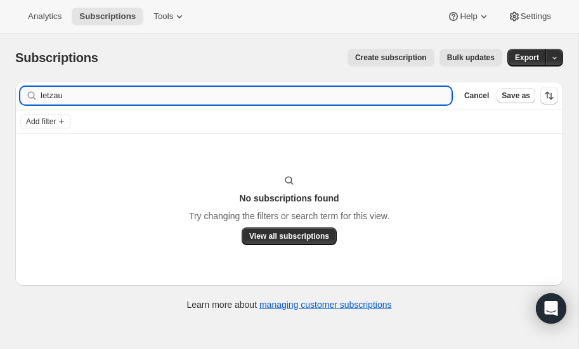
click at [75, 98] on input "letzau" at bounding box center [246, 96] width 411 height 18
click at [89, 94] on input "leitzau" at bounding box center [246, 96] width 411 height 18
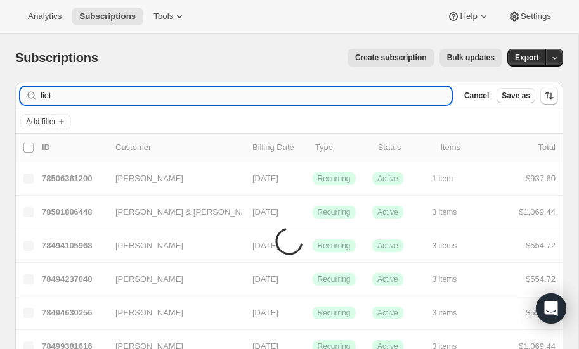
type input "liet"
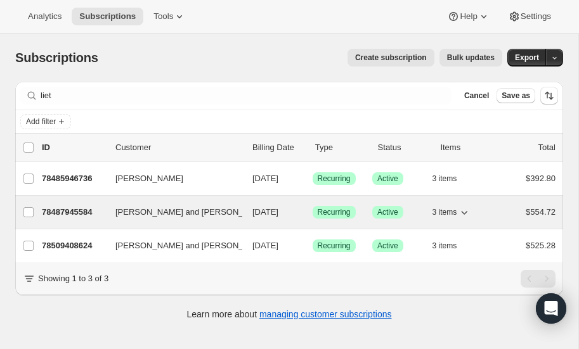
click at [58, 211] on p "78487945584" at bounding box center [73, 212] width 63 height 13
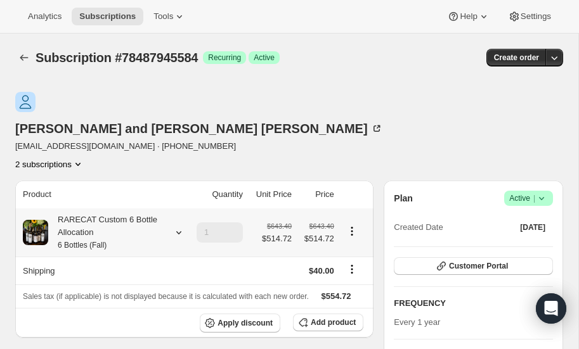
click at [176, 226] on icon at bounding box center [179, 232] width 13 height 13
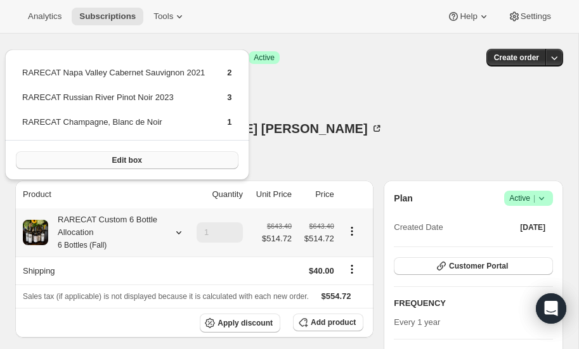
click at [133, 157] on span "Edit box" at bounding box center [127, 160] width 30 height 10
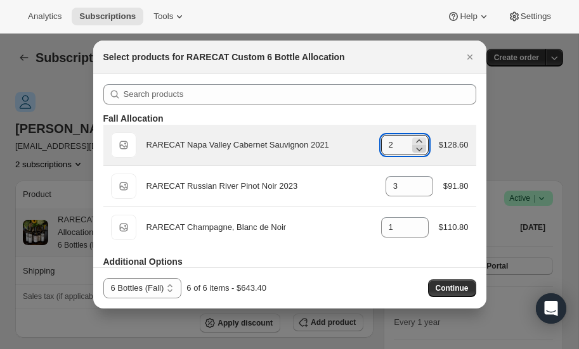
click at [419, 148] on icon ":rog:" at bounding box center [419, 149] width 13 height 13
type input "0"
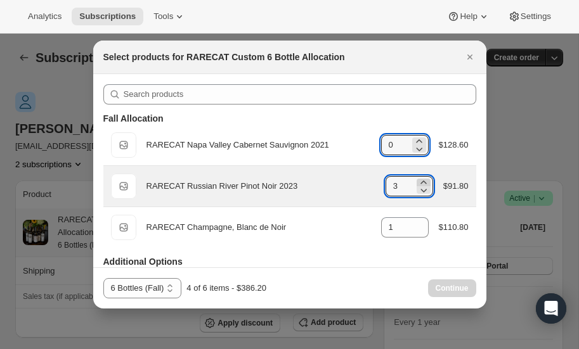
click at [424, 181] on icon ":rog:" at bounding box center [423, 182] width 13 height 13
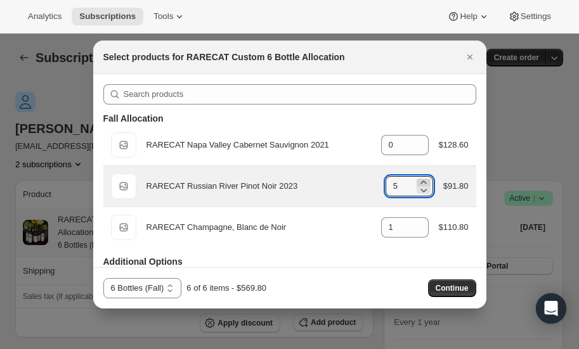
click at [424, 181] on icon ":rog:" at bounding box center [423, 182] width 13 height 13
type input "6"
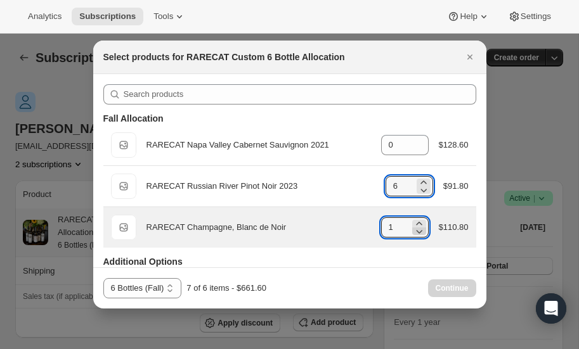
click at [420, 232] on icon ":rog:" at bounding box center [419, 231] width 13 height 13
type input "0"
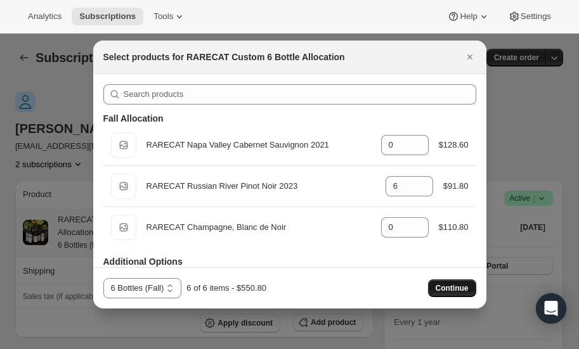
click at [452, 287] on span "Continue" at bounding box center [452, 289] width 33 height 10
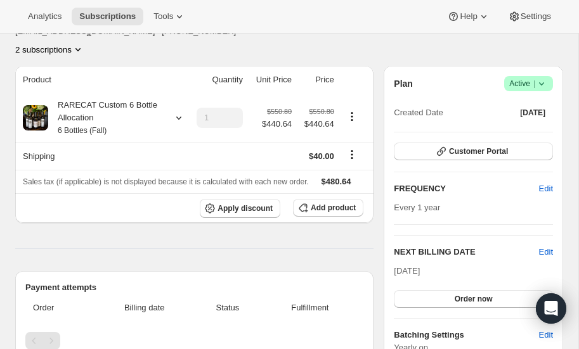
scroll to position [169, 0]
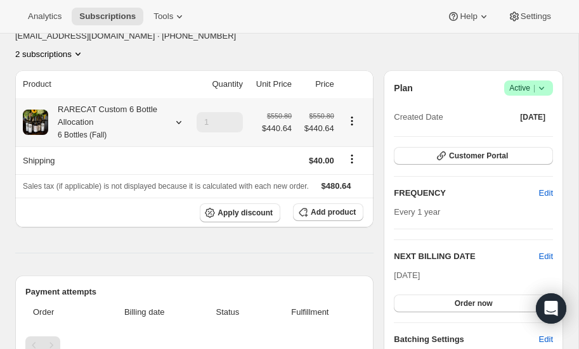
click at [176, 116] on icon at bounding box center [179, 122] width 13 height 13
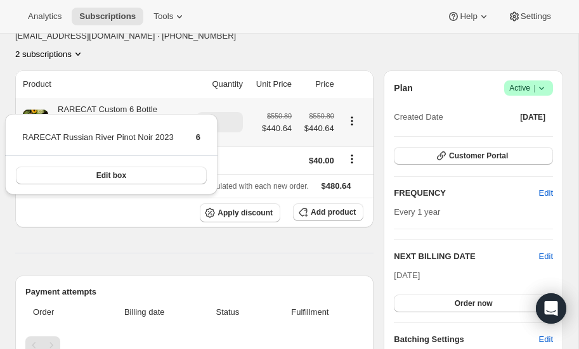
click at [176, 116] on icon at bounding box center [179, 122] width 13 height 13
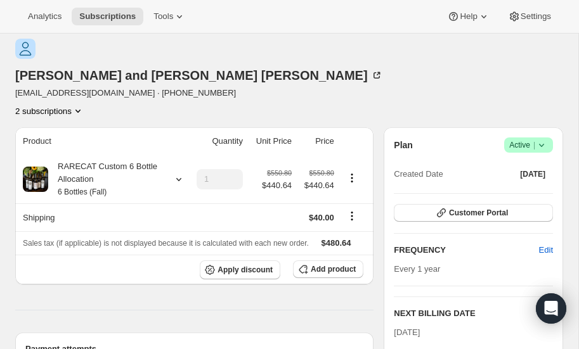
scroll to position [55, 0]
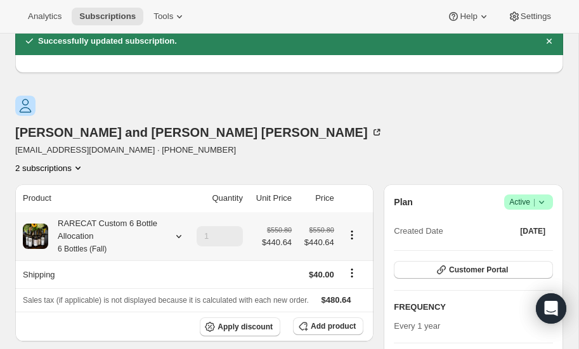
click at [179, 230] on icon at bounding box center [179, 236] width 13 height 13
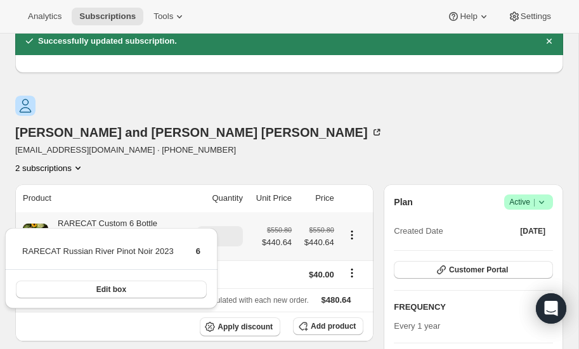
click at [180, 230] on icon at bounding box center [179, 236] width 13 height 13
